Goal: Task Accomplishment & Management: Manage account settings

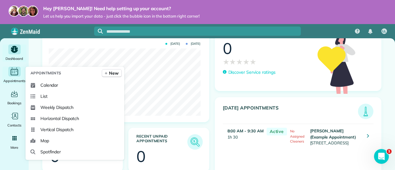
scroll to position [67, 152]
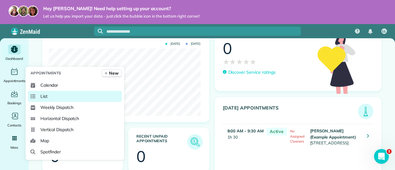
click at [39, 95] on link "List" at bounding box center [75, 96] width 94 height 11
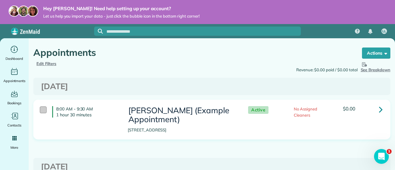
click at [41, 113] on div at bounding box center [43, 110] width 7 height 7
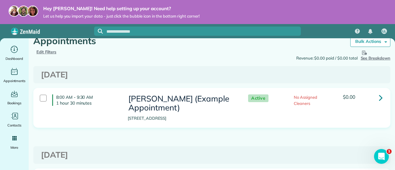
scroll to position [15, 0]
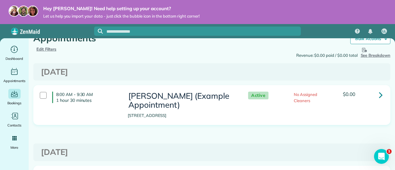
click at [14, 97] on icon "Main" at bounding box center [14, 94] width 6 height 5
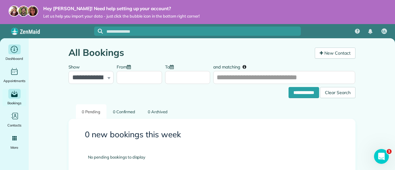
click at [14, 53] on icon "Main" at bounding box center [14, 49] width 8 height 8
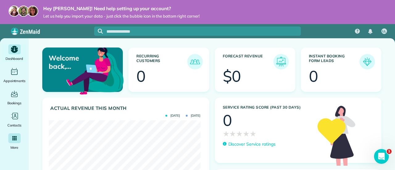
click at [14, 144] on div "More" at bounding box center [14, 141] width 25 height 17
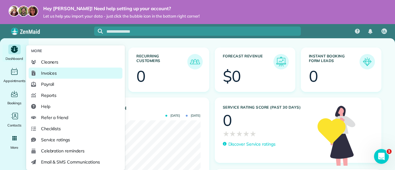
click at [32, 75] on icon at bounding box center [34, 73] width 4 height 5
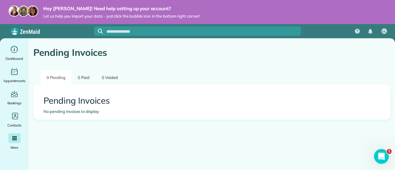
click at [14, 145] on span "More" at bounding box center [14, 148] width 8 height 6
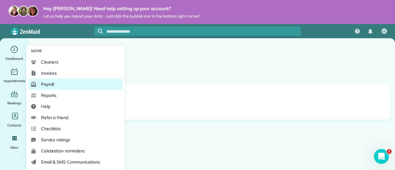
click at [43, 86] on span "Payroll" at bounding box center [47, 84] width 13 height 6
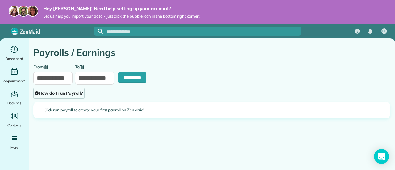
type input "**********"
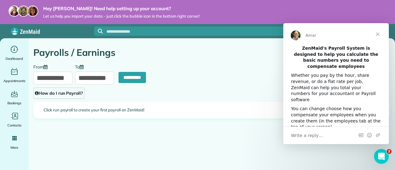
click at [378, 37] on span "Close" at bounding box center [378, 34] width 22 height 22
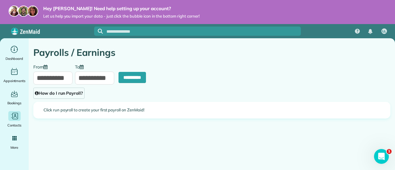
click at [14, 116] on icon "Main" at bounding box center [14, 116] width 8 height 8
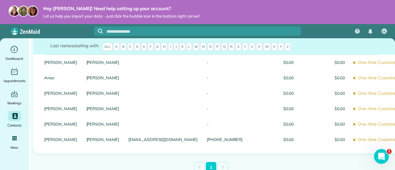
scroll to position [74, 0]
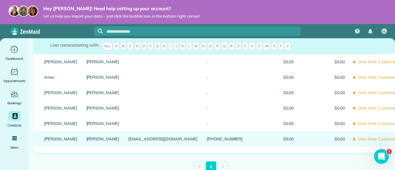
click at [354, 141] on span "One-time Customer" at bounding box center [377, 139] width 46 height 11
click at [354, 142] on span "One-time Customer" at bounding box center [377, 139] width 46 height 11
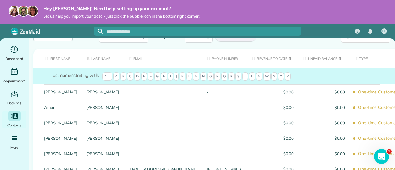
scroll to position [77, 0]
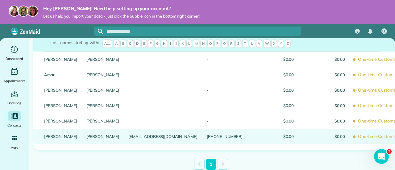
click at [99, 138] on link "Watson" at bounding box center [102, 136] width 33 height 4
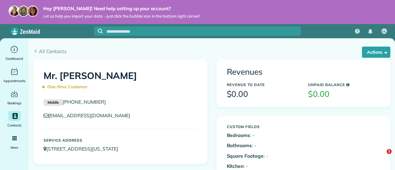
click at [49, 88] on span "One-time Customer" at bounding box center [67, 87] width 47 height 11
click at [47, 93] on div "Mr. Dave Watson One-time Customer" at bounding box center [120, 80] width 163 height 31
click at [49, 91] on span "One-time Customer" at bounding box center [67, 87] width 47 height 11
click at [379, 56] on button "Actions" at bounding box center [376, 52] width 28 height 11
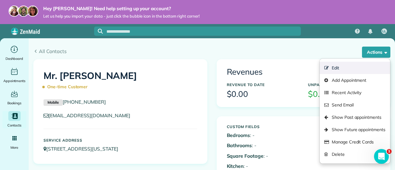
click at [367, 72] on link "Edit" at bounding box center [355, 68] width 70 height 12
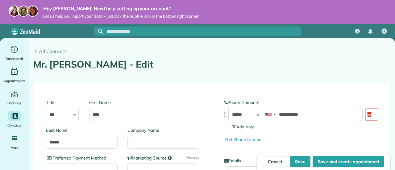
type input "**********"
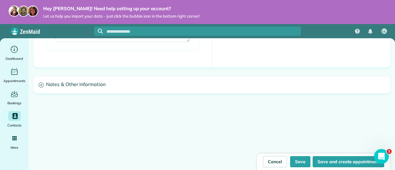
scroll to position [560, 0]
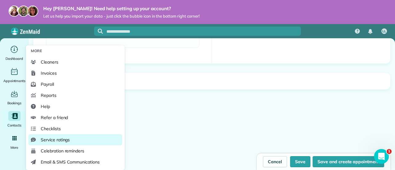
click at [48, 144] on link "Service ratings" at bounding box center [75, 139] width 94 height 11
